Goal: Task Accomplishment & Management: Use online tool/utility

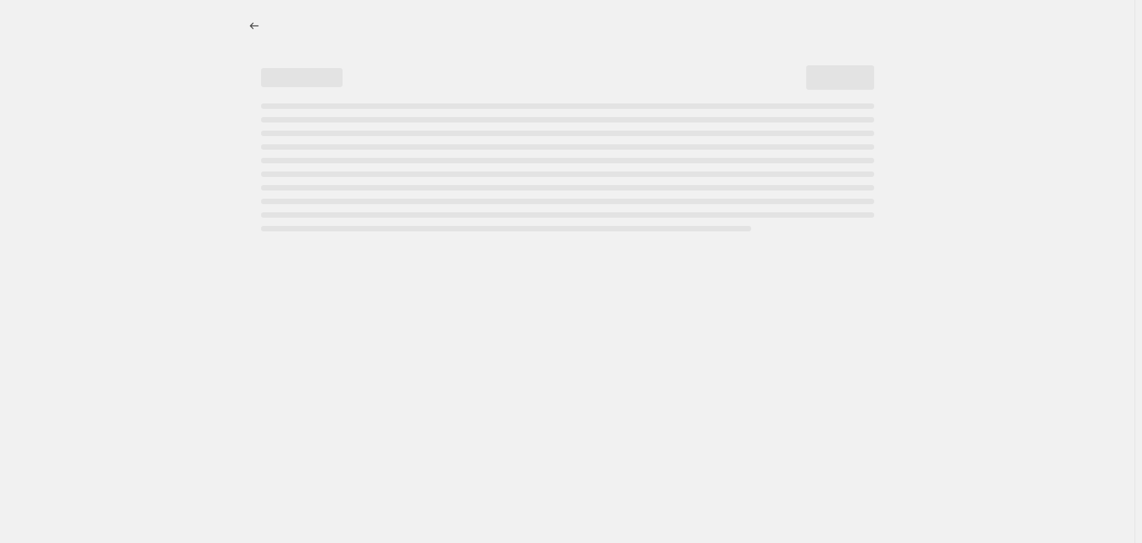
select select "percentage"
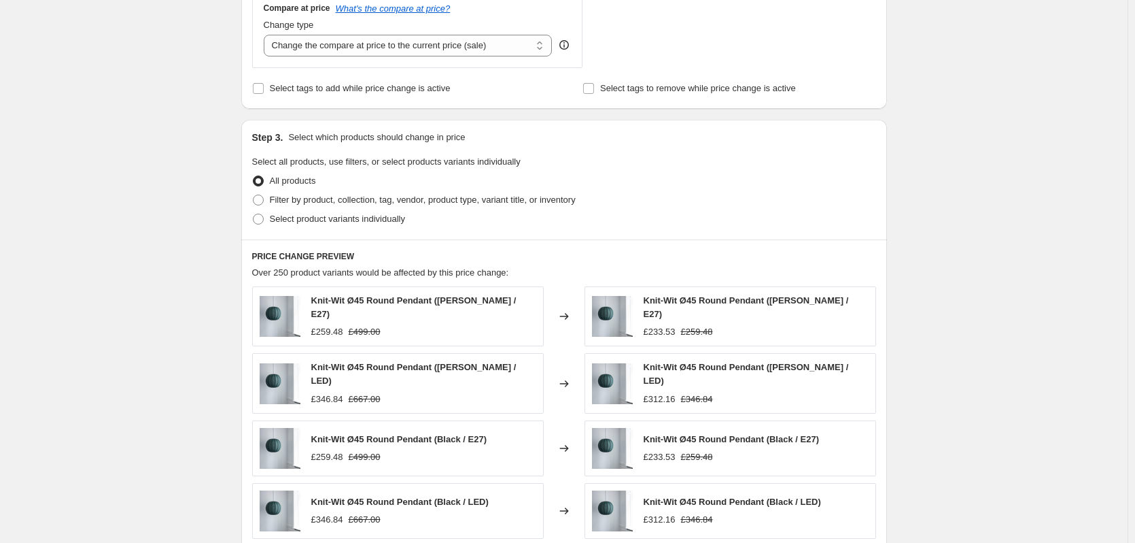
scroll to position [544, 0]
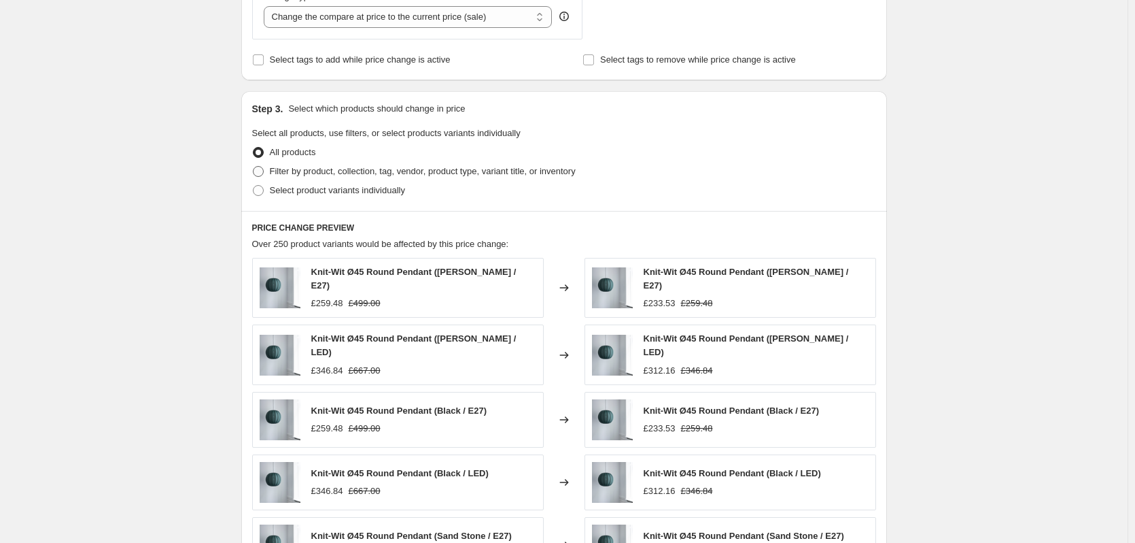
click at [329, 176] on span "Filter by product, collection, tag, vendor, product type, variant title, or inv…" at bounding box center [423, 171] width 306 height 10
click at [254, 167] on input "Filter by product, collection, tag, vendor, product type, variant title, or inv…" at bounding box center [253, 166] width 1 height 1
radio input "true"
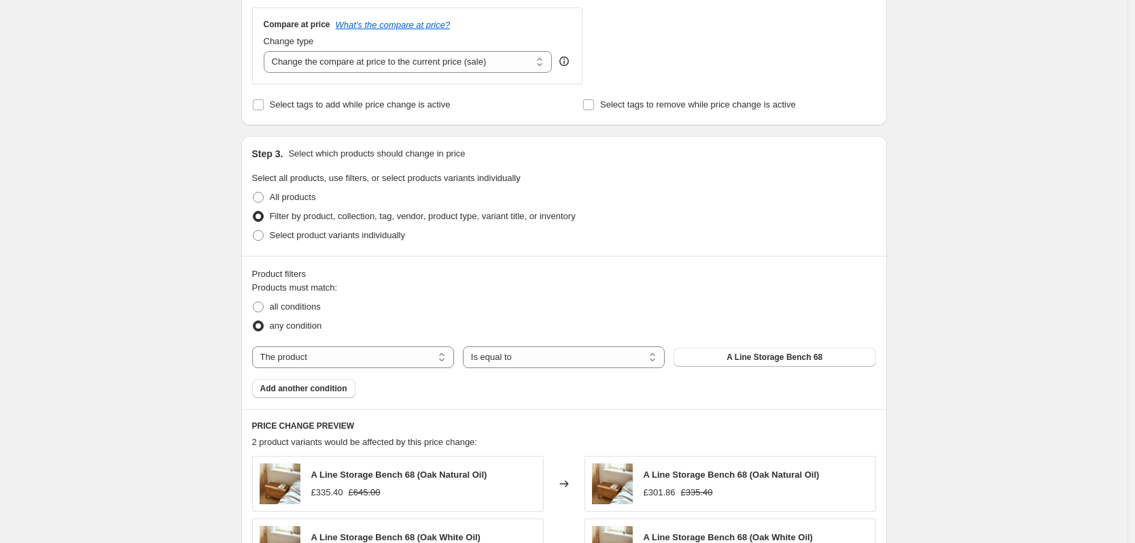
scroll to position [476, 0]
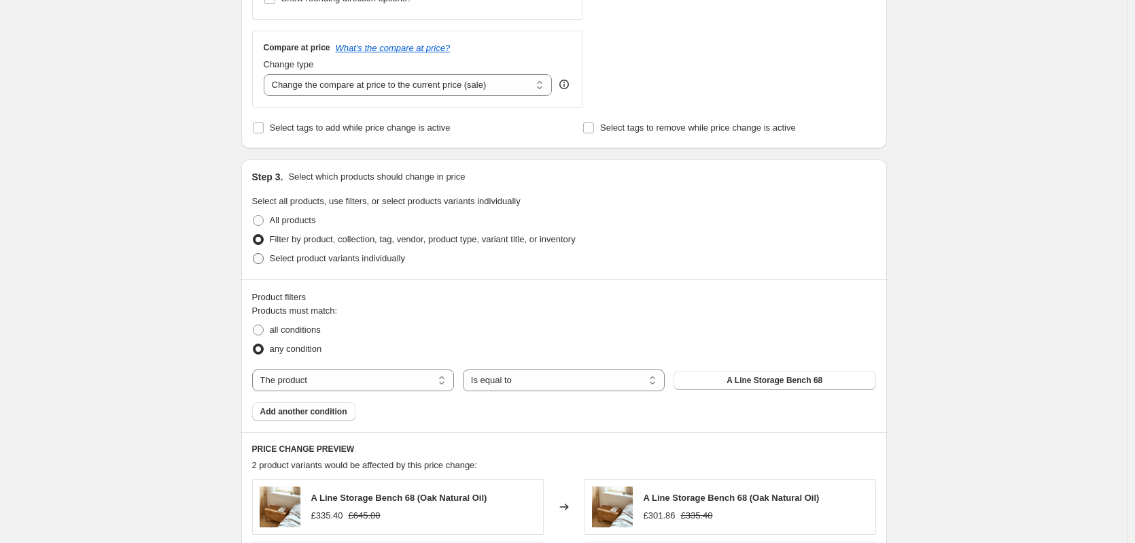
click at [331, 263] on span "Select product variants individually" at bounding box center [337, 258] width 135 height 10
click at [254, 254] on input "Select product variants individually" at bounding box center [253, 253] width 1 height 1
radio input "true"
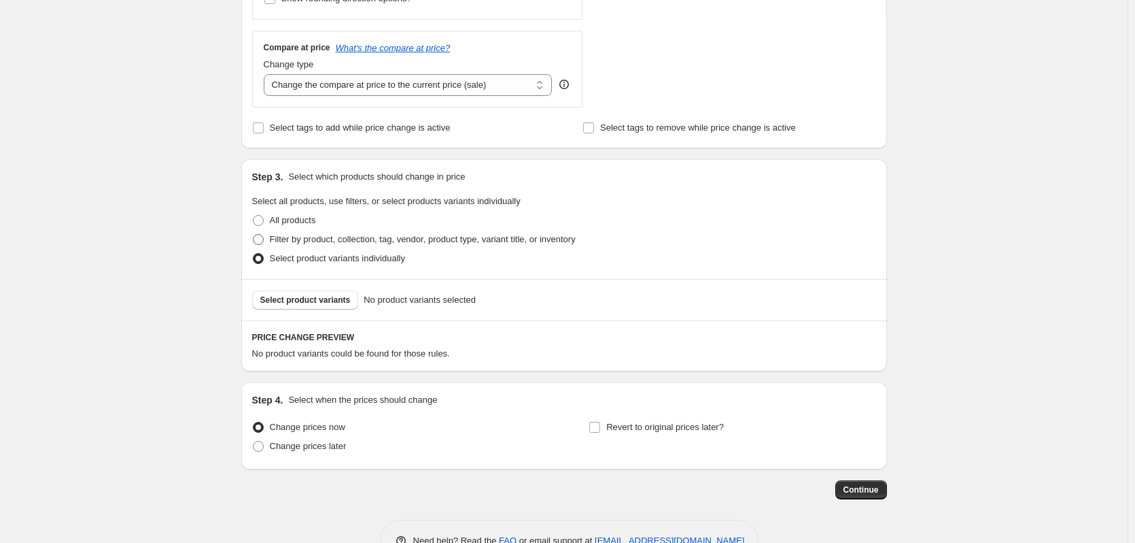
click at [315, 241] on span "Filter by product, collection, tag, vendor, product type, variant title, or inv…" at bounding box center [423, 239] width 306 height 10
click at [254, 235] on input "Filter by product, collection, tag, vendor, product type, variant title, or inv…" at bounding box center [253, 234] width 1 height 1
radio input "true"
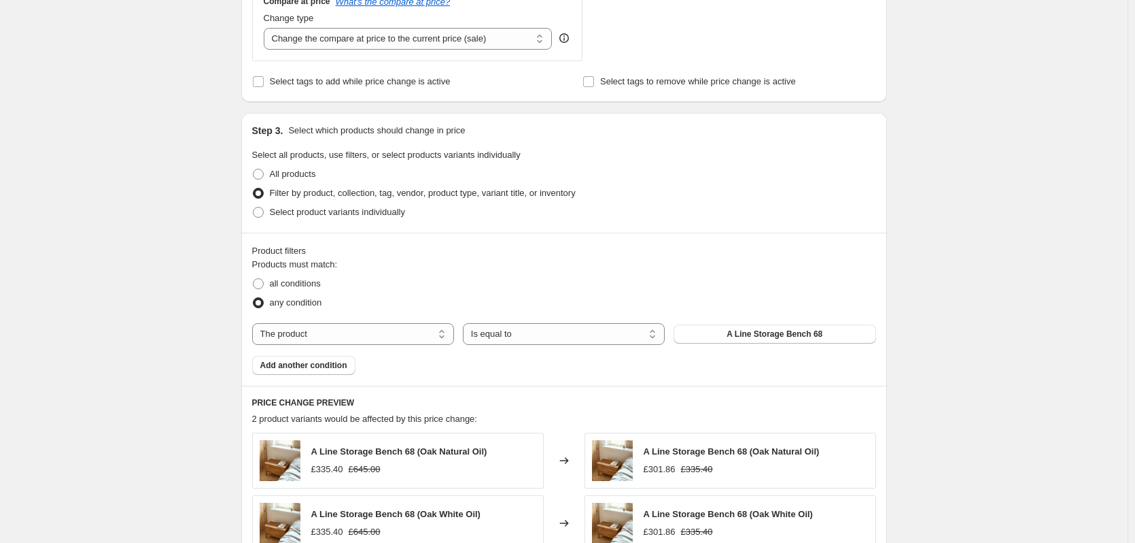
scroll to position [544, 0]
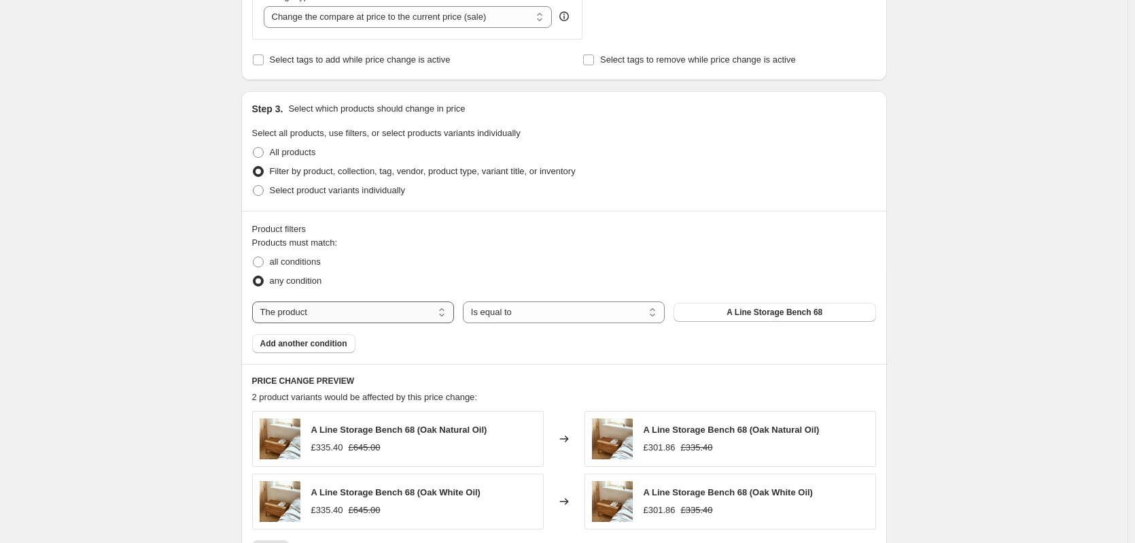
click at [408, 307] on select "The product The product's collection The product's tag The product's vendor The…" at bounding box center [353, 312] width 202 height 22
select select "collection"
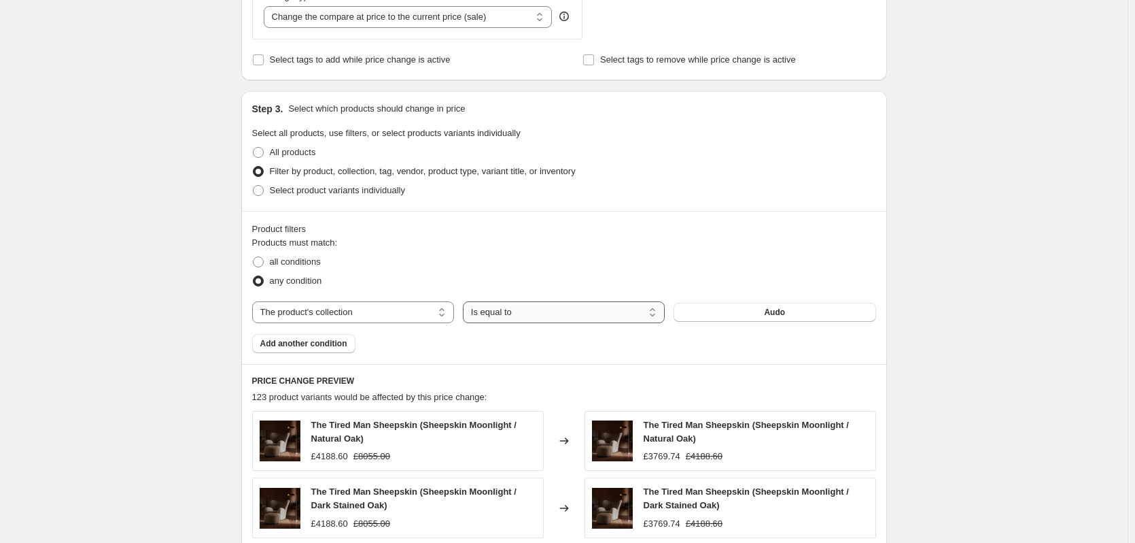
click at [528, 311] on select "Is equal to Is not equal to" at bounding box center [564, 312] width 202 height 22
click at [466, 301] on select "Is equal to Is not equal to" at bounding box center [564, 312] width 202 height 22
click at [725, 313] on button "Audo" at bounding box center [775, 312] width 202 height 19
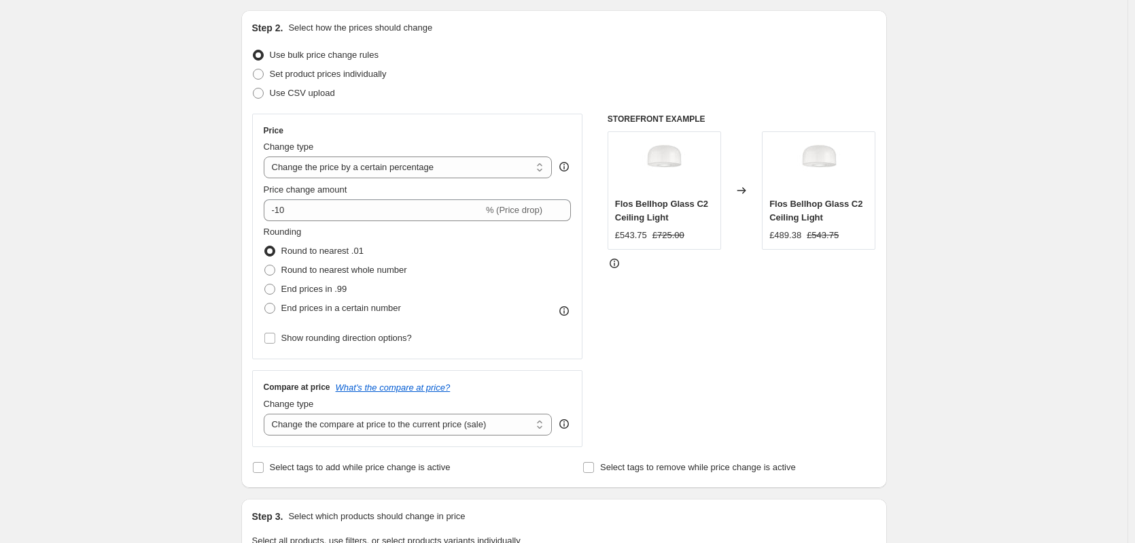
scroll to position [136, 0]
click at [349, 165] on select "Change the price to a certain amount Change the price by a certain amount Chang…" at bounding box center [408, 168] width 289 height 22
click at [267, 157] on select "Change the price to a certain amount Change the price by a certain amount Chang…" at bounding box center [408, 168] width 289 height 22
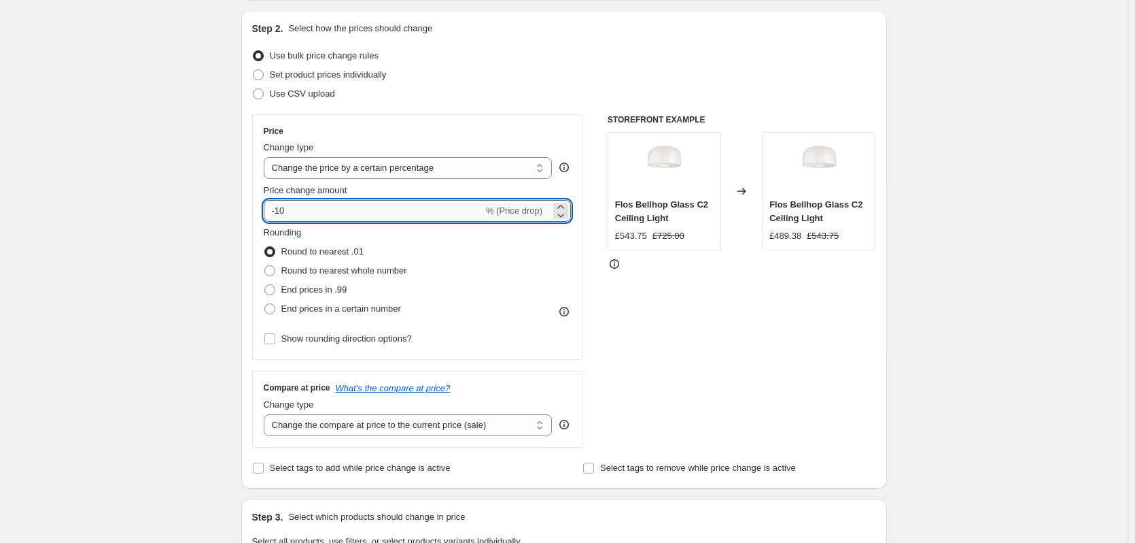
click at [309, 216] on input "-10" at bounding box center [374, 211] width 220 height 22
drag, startPoint x: 281, startPoint y: 212, endPoint x: 301, endPoint y: 210, distance: 19.8
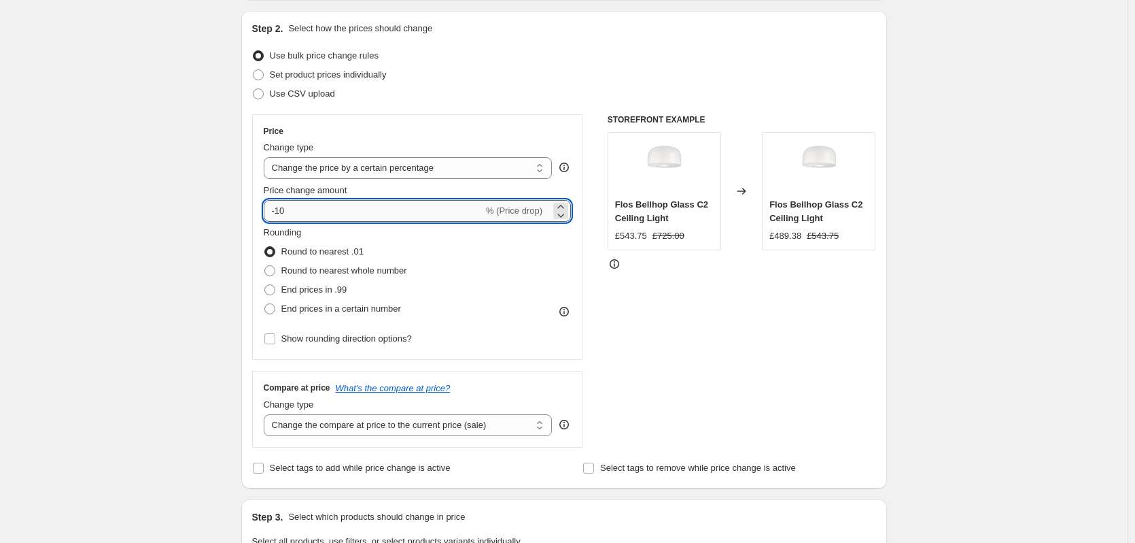
click at [301, 210] on input "-10" at bounding box center [374, 211] width 220 height 22
type input "-52"
click at [288, 208] on input "-52" at bounding box center [374, 211] width 220 height 22
click at [289, 211] on input "-52" at bounding box center [374, 211] width 220 height 22
click at [287, 211] on input "-52" at bounding box center [374, 211] width 220 height 22
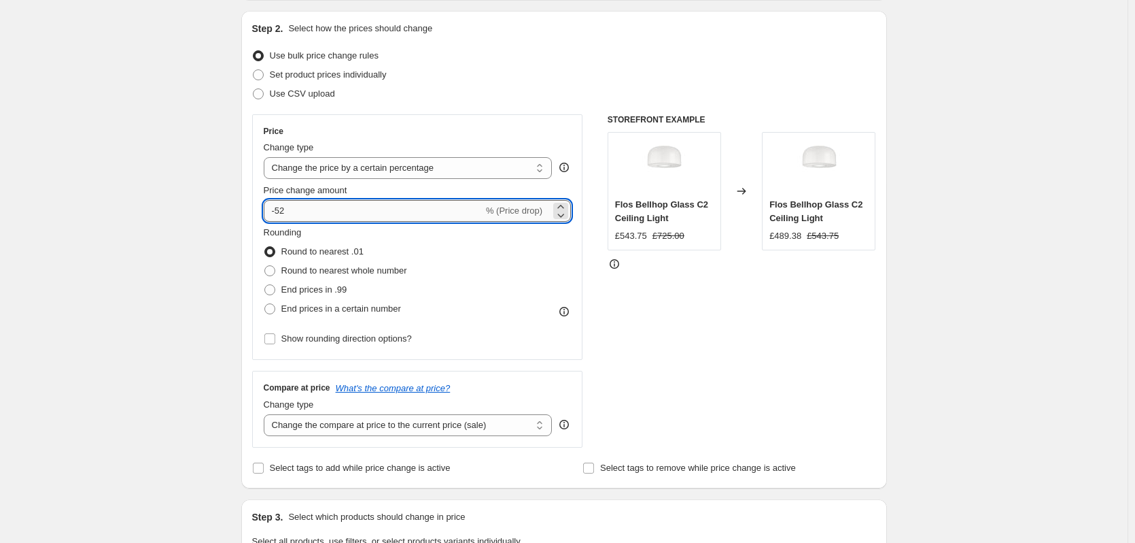
click at [287, 211] on input "-52" at bounding box center [374, 211] width 220 height 22
drag, startPoint x: 288, startPoint y: 211, endPoint x: 280, endPoint y: 211, distance: 8.2
click at [280, 211] on input "-52" at bounding box center [374, 211] width 220 height 22
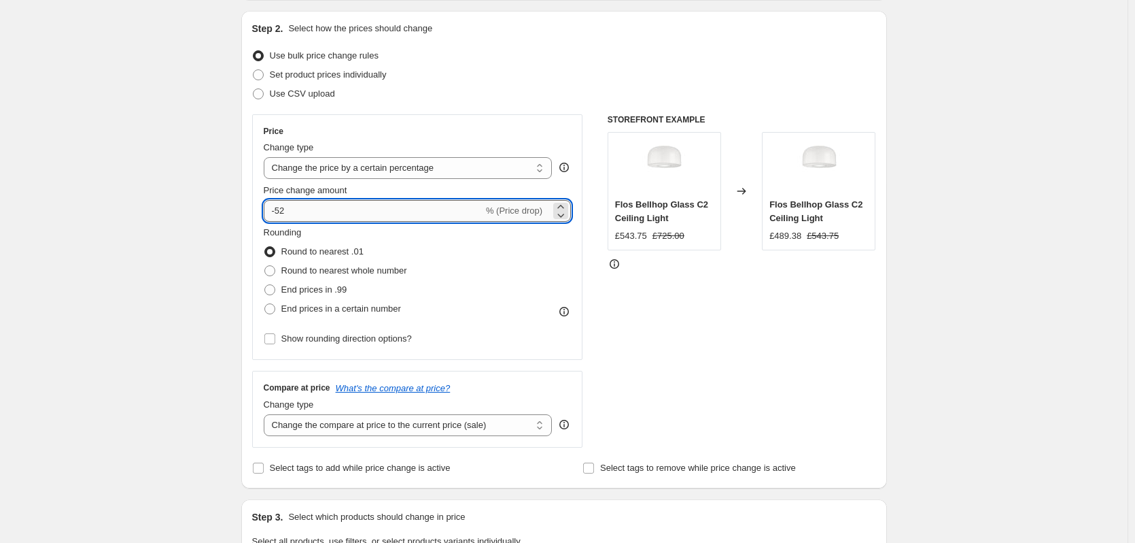
click at [328, 208] on input "-52" at bounding box center [374, 211] width 220 height 22
click at [252, 212] on div "Step 2. Select how the prices should change Use bulk price change rules Set pro…" at bounding box center [564, 249] width 646 height 477
drag, startPoint x: 336, startPoint y: 211, endPoint x: 319, endPoint y: 213, distance: 17.1
click at [336, 211] on input "-10" at bounding box center [374, 211] width 220 height 22
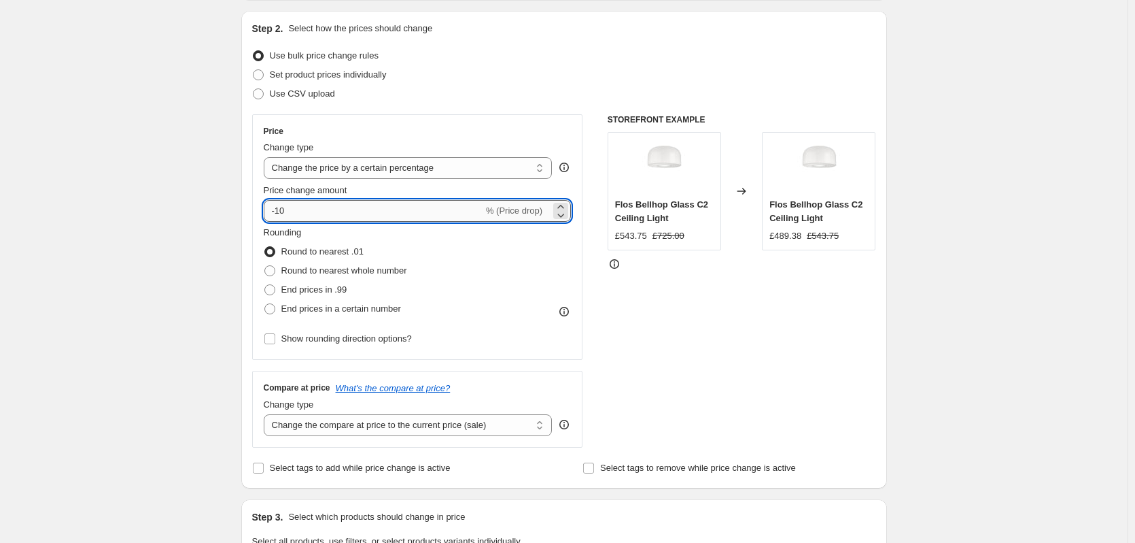
drag, startPoint x: 292, startPoint y: 213, endPoint x: 279, endPoint y: 209, distance: 13.4
click at [279, 209] on input "-10" at bounding box center [374, 211] width 220 height 22
type input "-48"
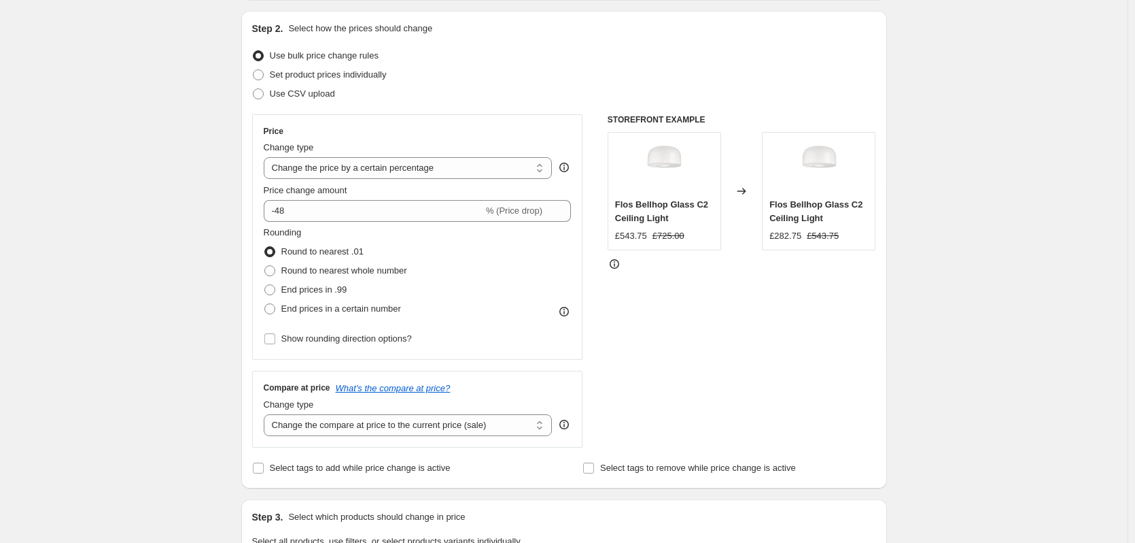
click at [286, 190] on span "Price change amount" at bounding box center [306, 190] width 84 height 10
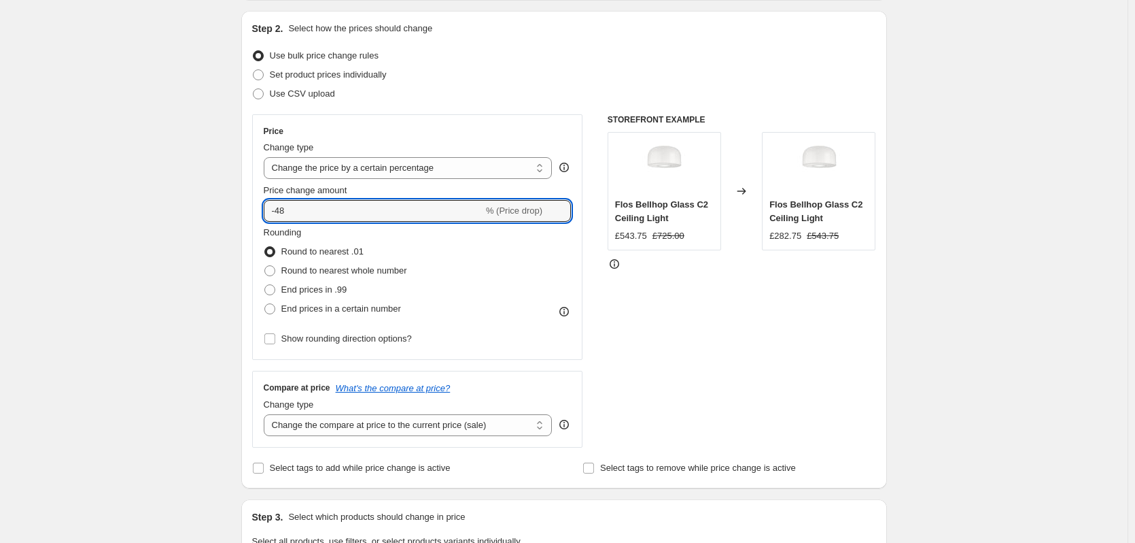
click at [286, 200] on input "-48" at bounding box center [374, 211] width 220 height 22
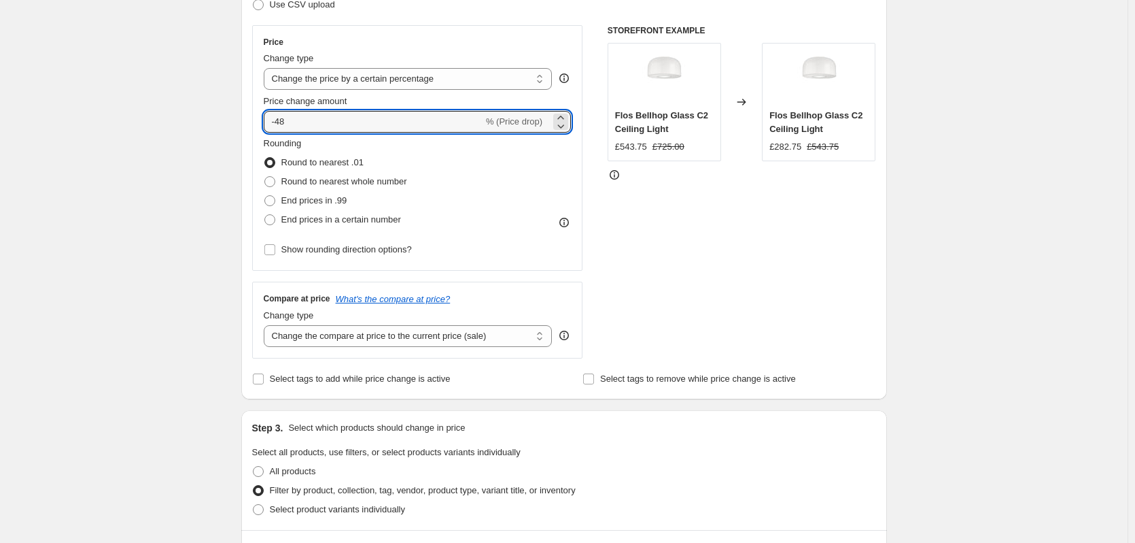
scroll to position [204, 0]
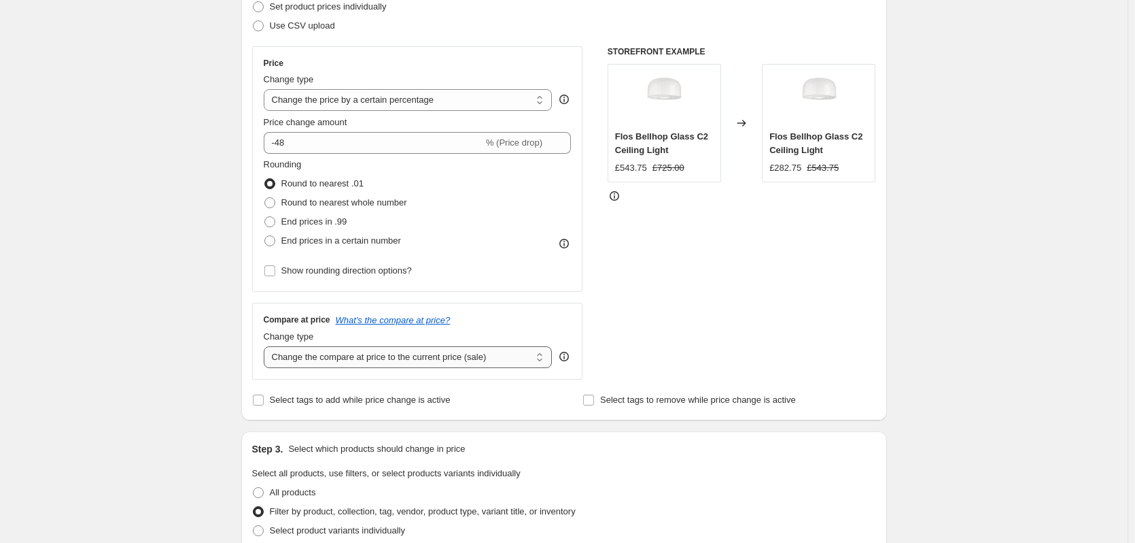
click at [377, 360] on select "Change the compare at price to the current price (sale) Change the compare at p…" at bounding box center [408, 357] width 289 height 22
click at [267, 346] on select "Change the compare at price to the current price (sale) Change the compare at p…" at bounding box center [408, 357] width 289 height 22
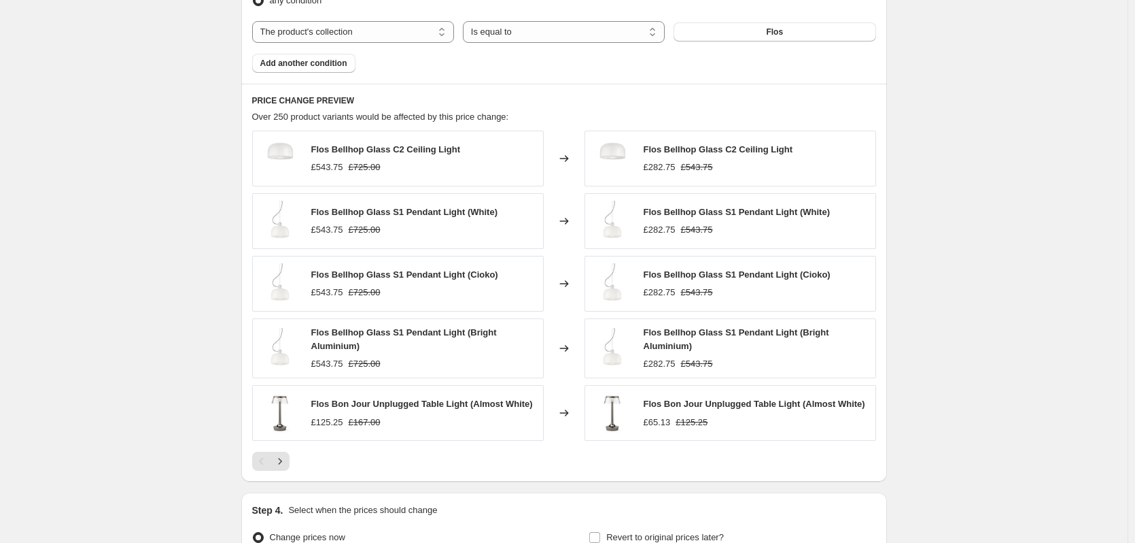
scroll to position [952, 0]
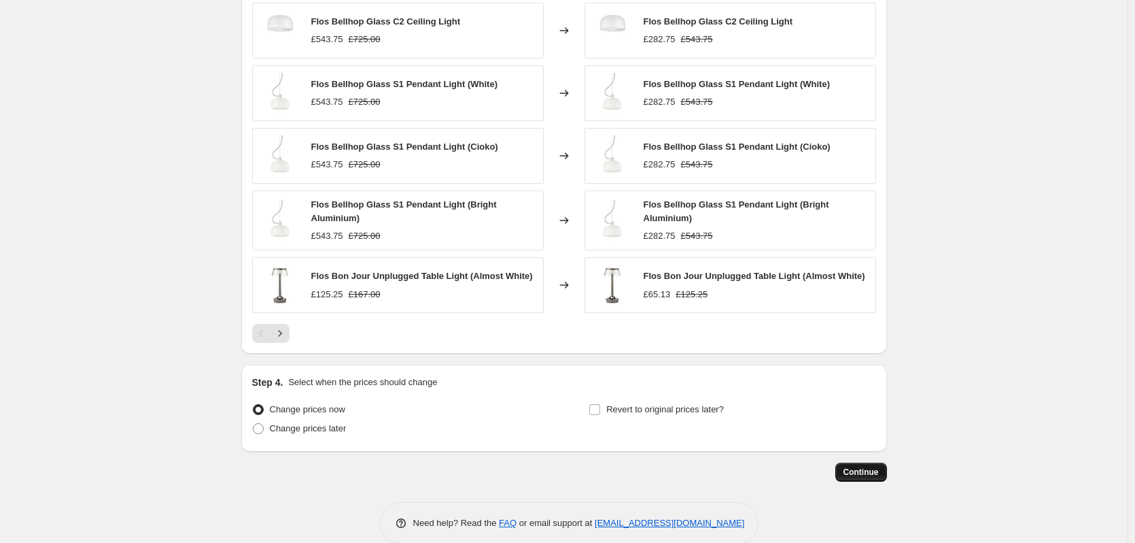
click at [864, 468] on span "Continue" at bounding box center [861, 471] width 35 height 11
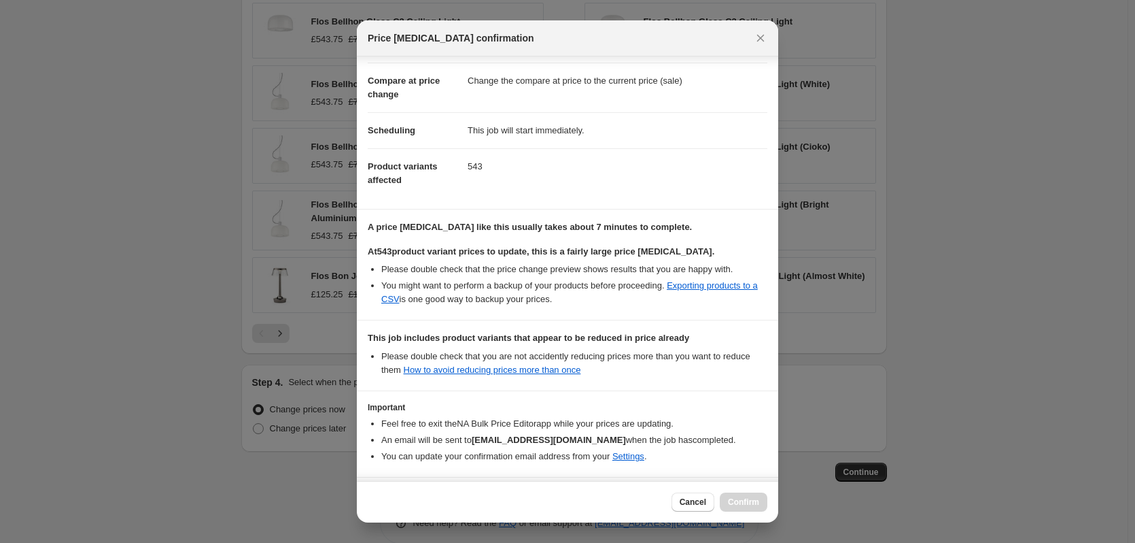
scroll to position [105, 0]
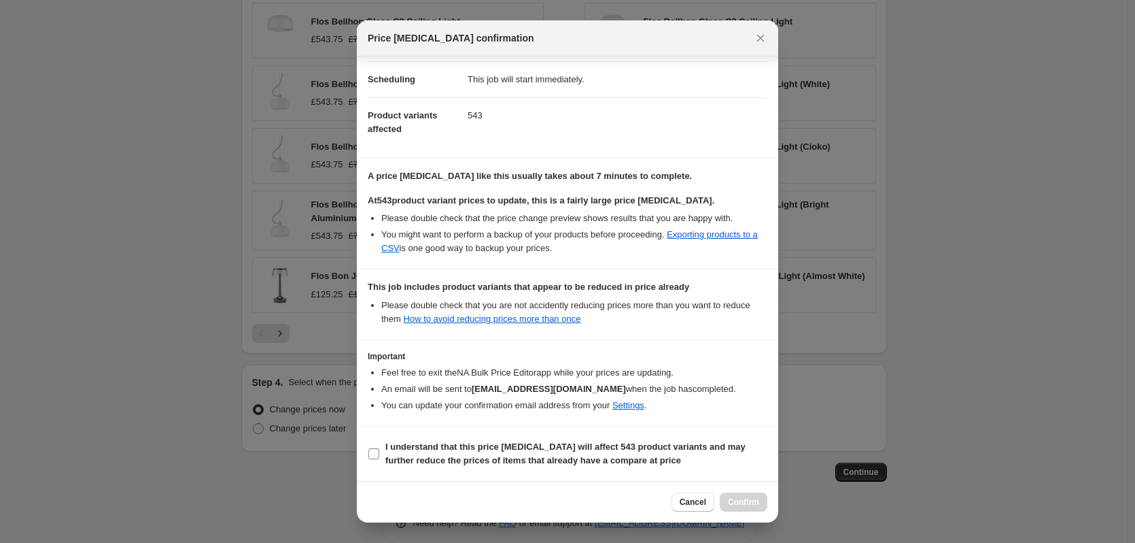
click at [454, 447] on b "I understand that this price [MEDICAL_DATA] will affect 543 product variants an…" at bounding box center [566, 453] width 360 height 24
click at [379, 448] on input "I understand that this price [MEDICAL_DATA] will affect 543 product variants an…" at bounding box center [374, 453] width 11 height 11
checkbox input "true"
click at [750, 506] on span "Confirm" at bounding box center [743, 501] width 31 height 11
